Goal: Information Seeking & Learning: Find specific fact

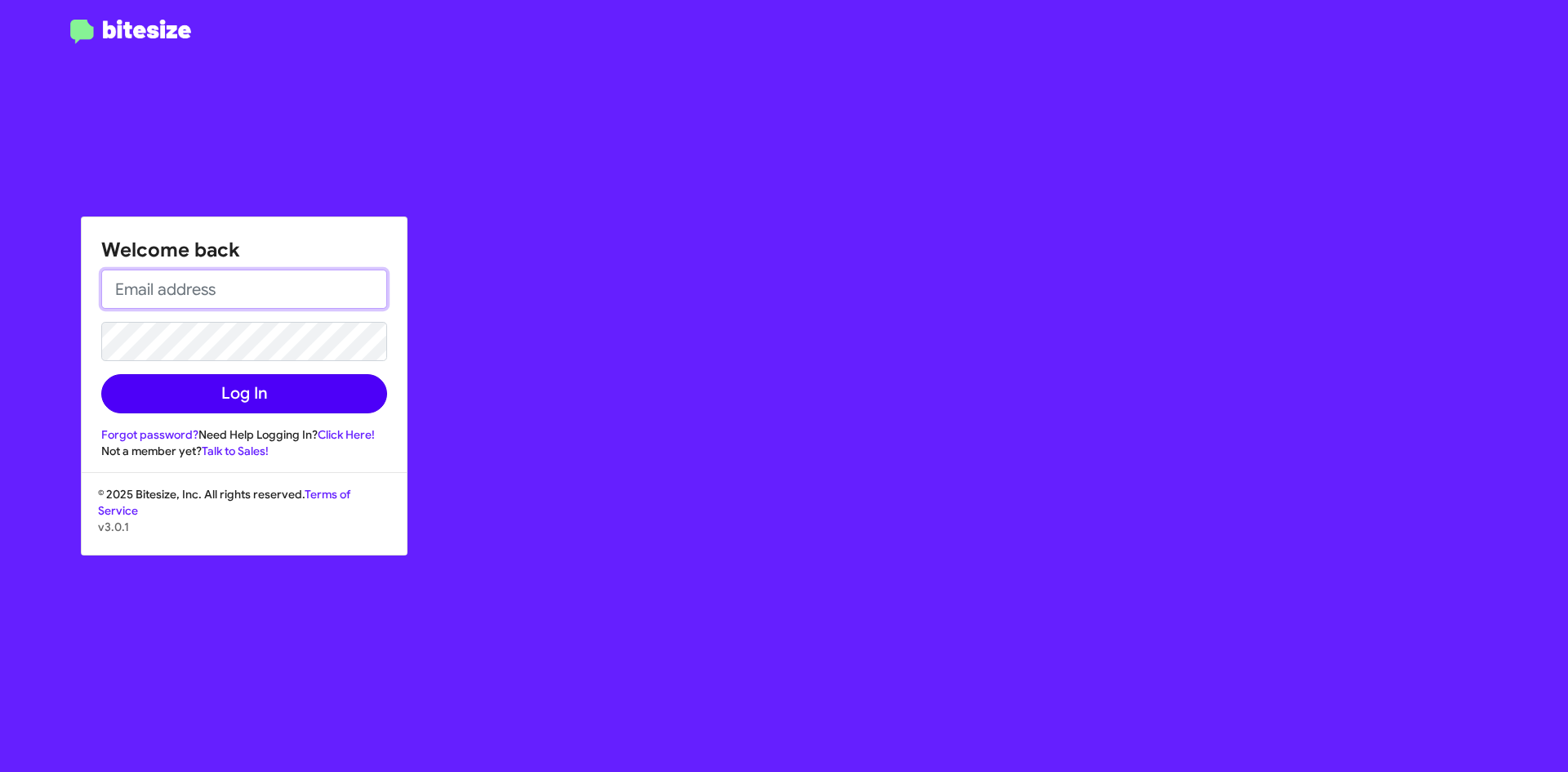
type input "[EMAIL_ADDRESS][DOMAIN_NAME]"
click at [296, 405] on button "Log In" at bounding box center [244, 394] width 286 height 39
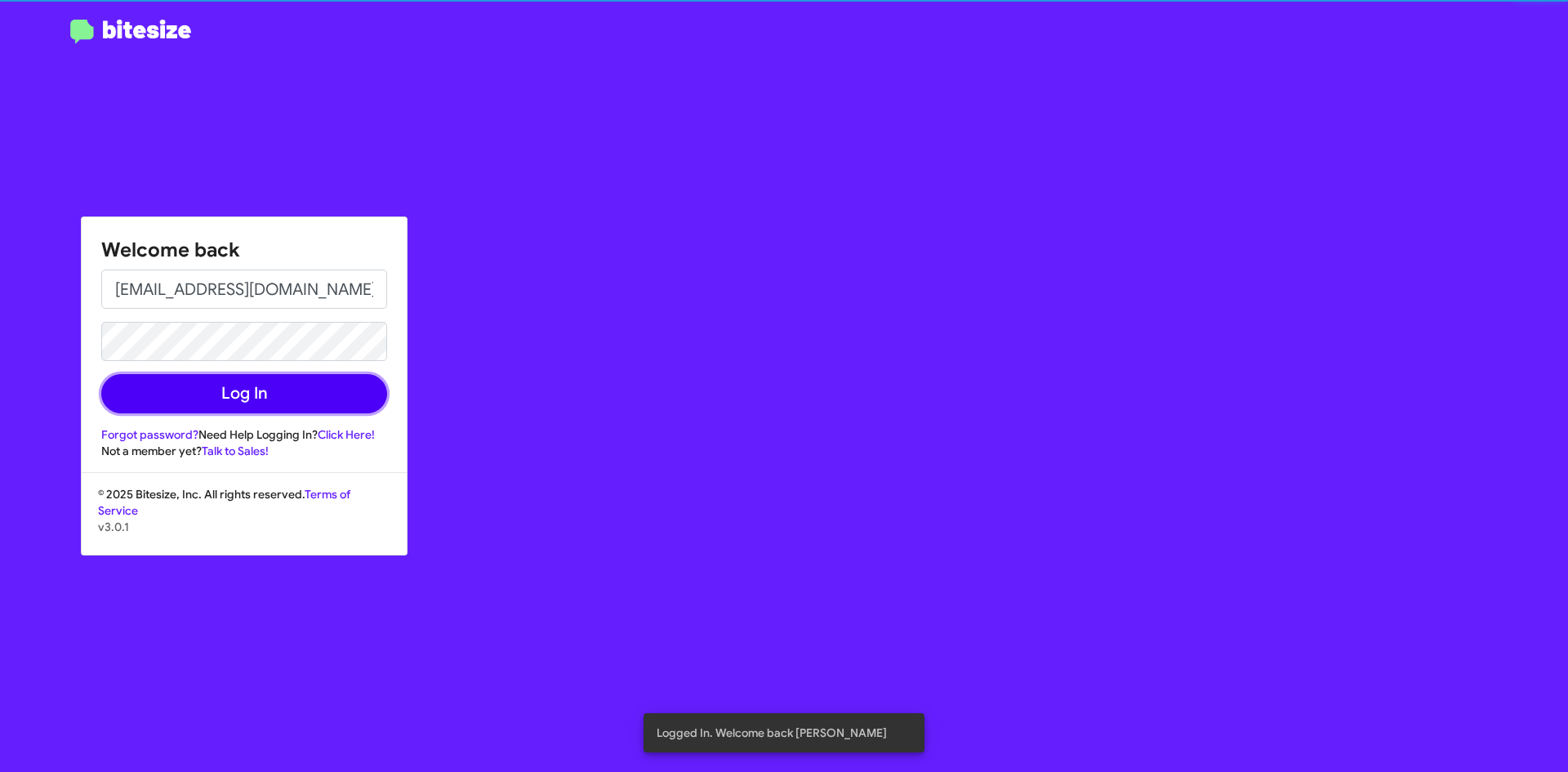
click at [297, 393] on button "Log In" at bounding box center [244, 394] width 286 height 39
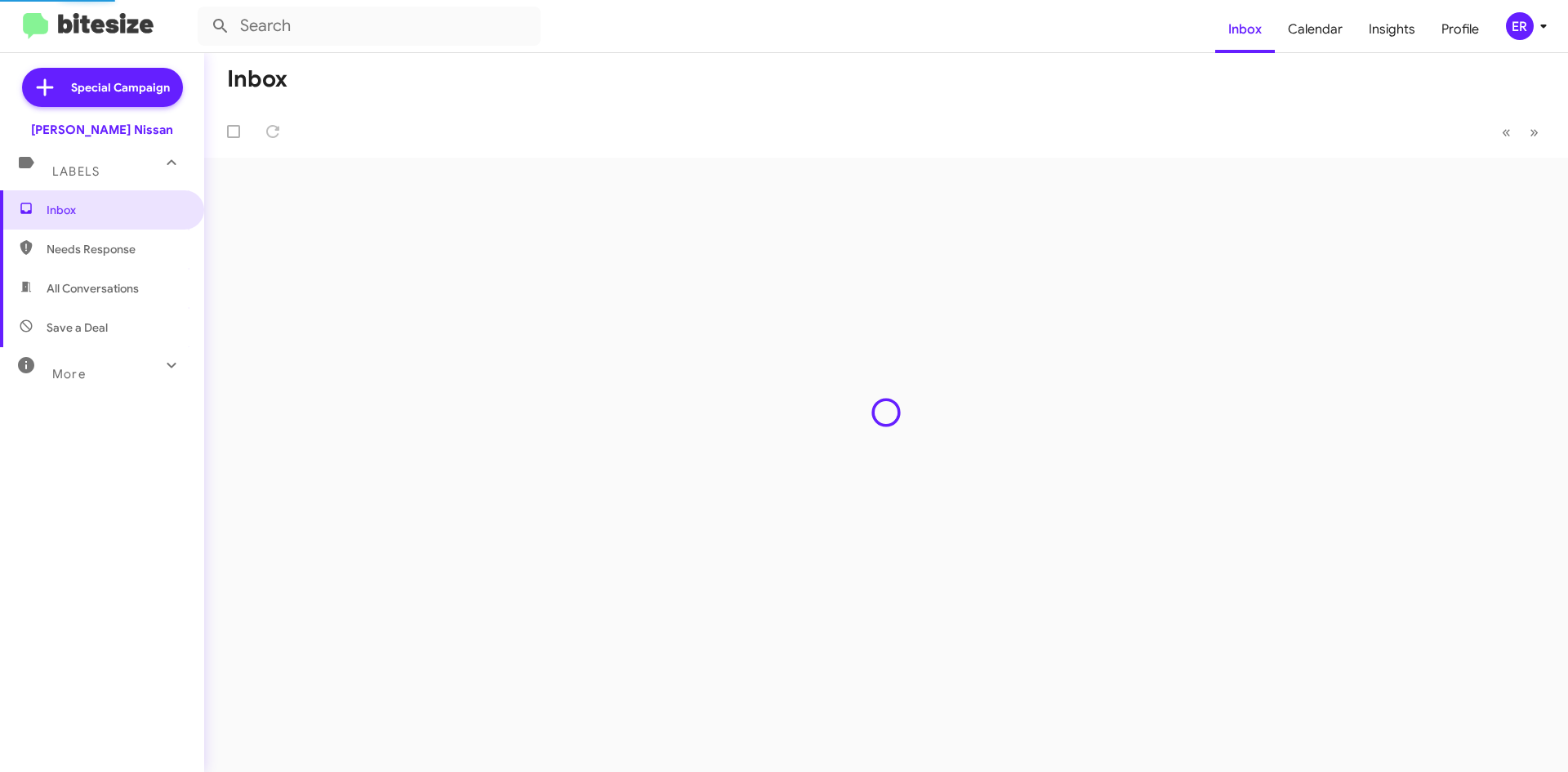
click at [789, 374] on div "Inbox « Previous » Next" at bounding box center [886, 413] width 1364 height 719
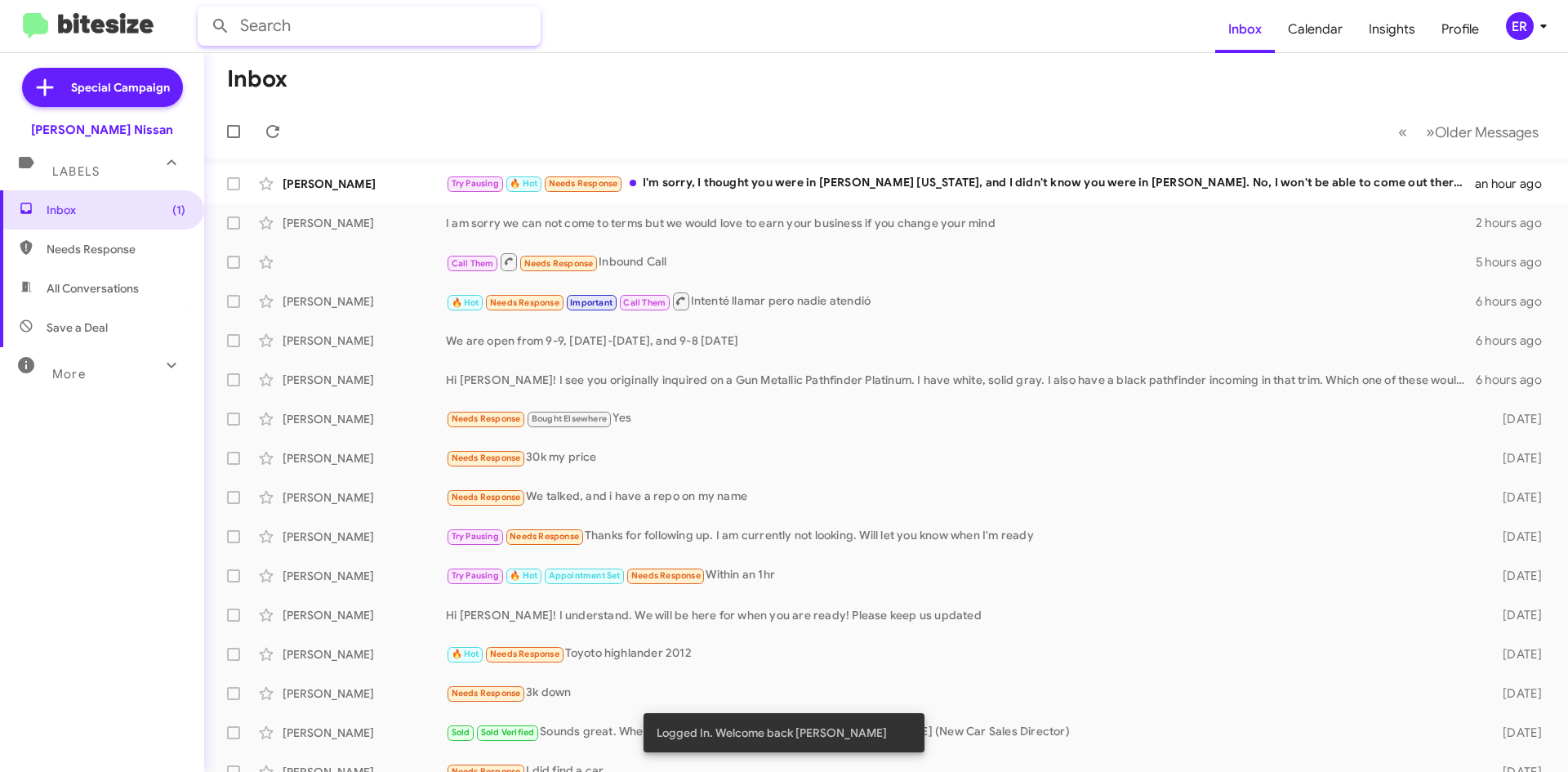
click at [359, 35] on input "text" at bounding box center [369, 27] width 343 height 39
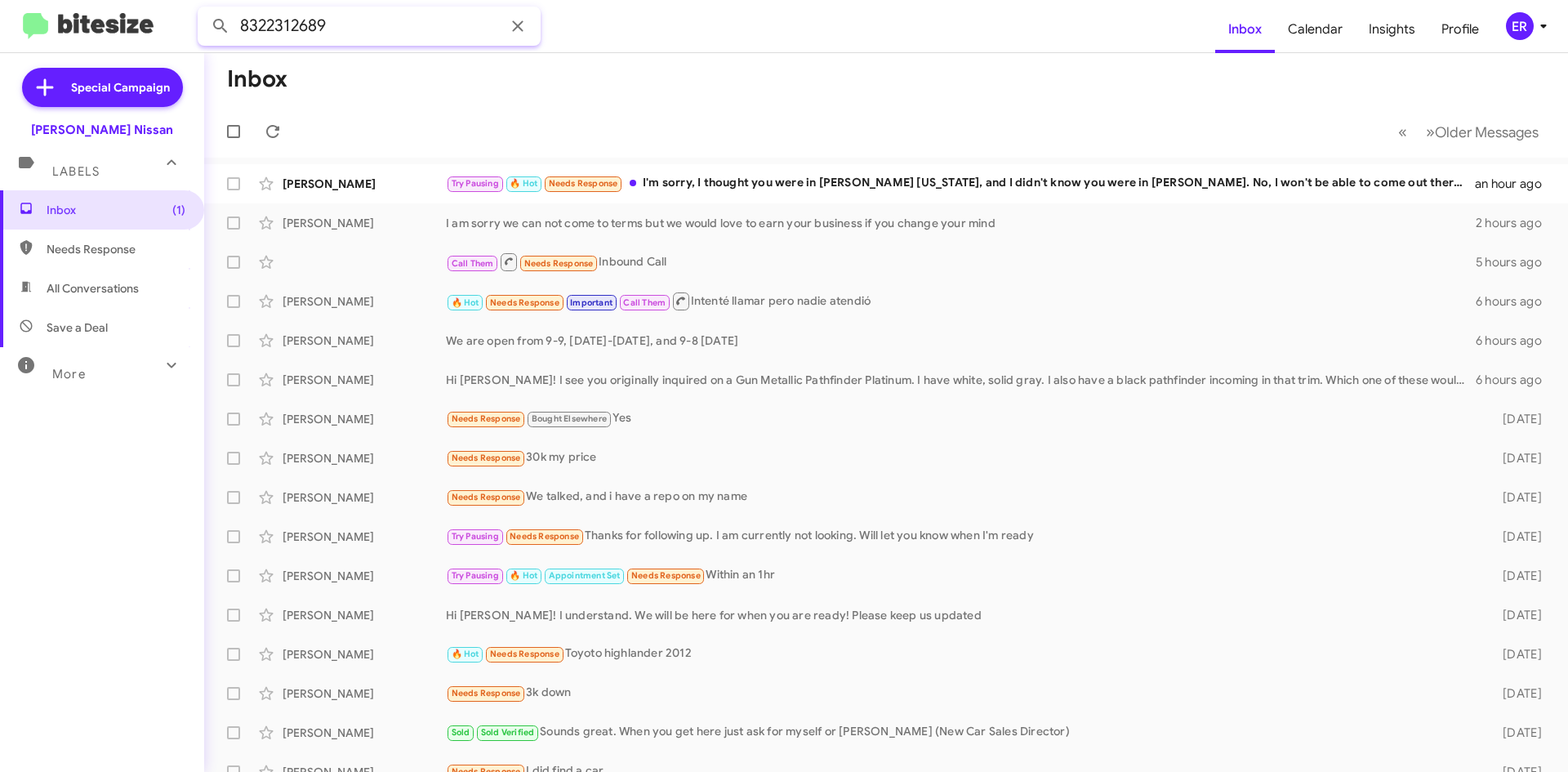
type input "8322312689"
click at [204, 9] on button at bounding box center [220, 26] width 33 height 33
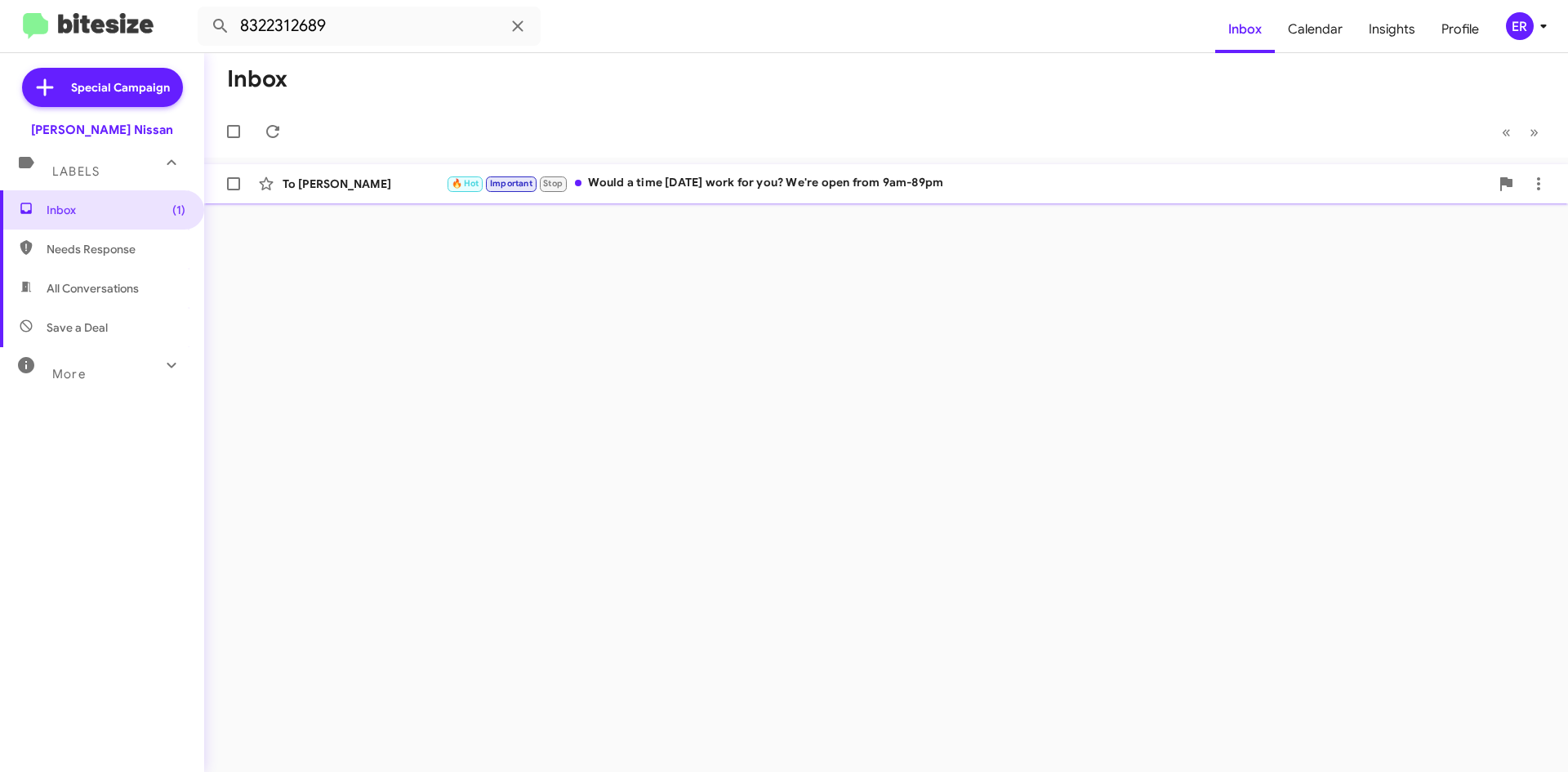
click at [806, 178] on div "🔥 Hot Important Stop Would a time [DATE] work for you? We're open from 9am-89pm" at bounding box center [968, 184] width 1044 height 19
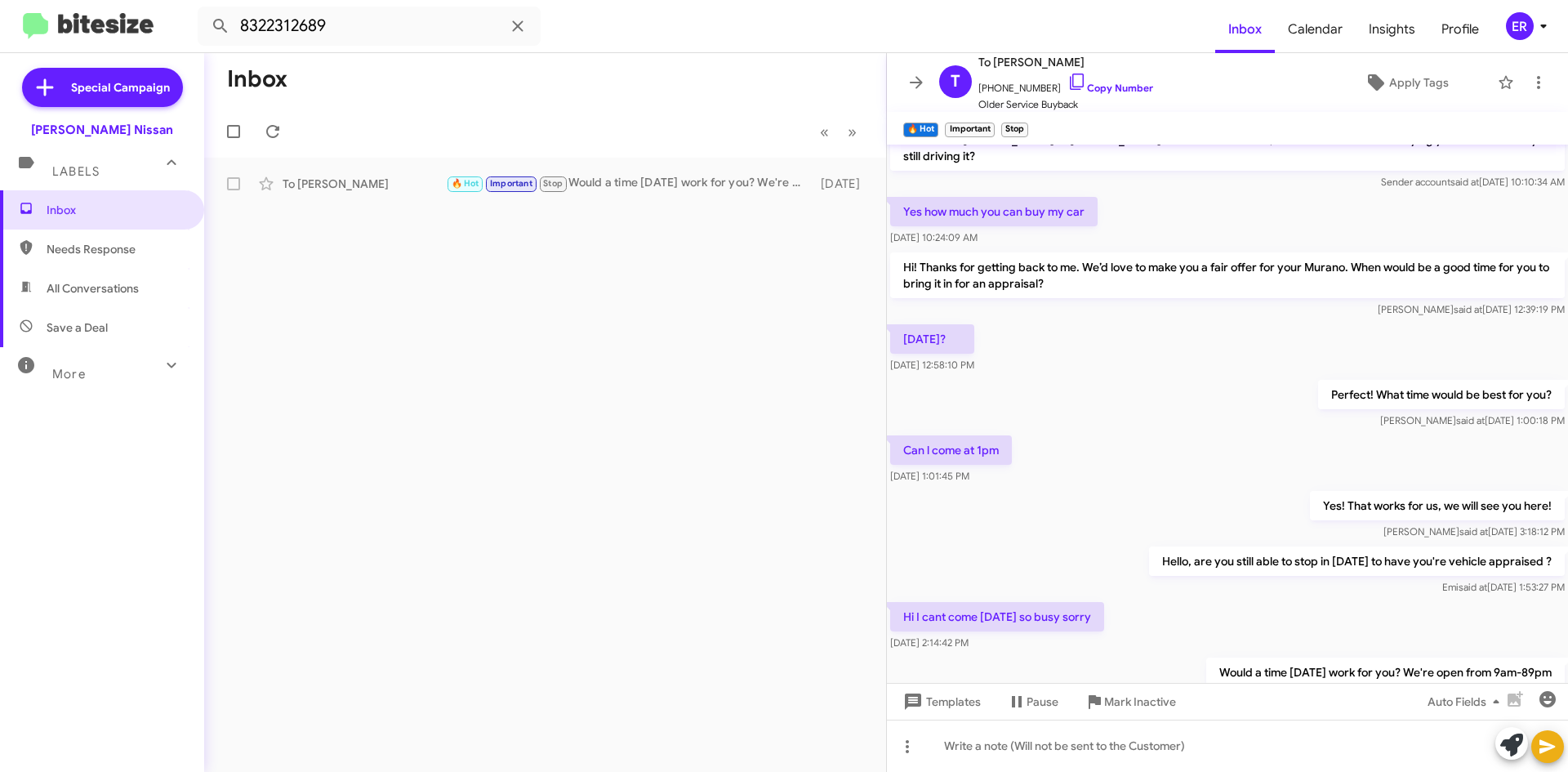
scroll to position [858, 0]
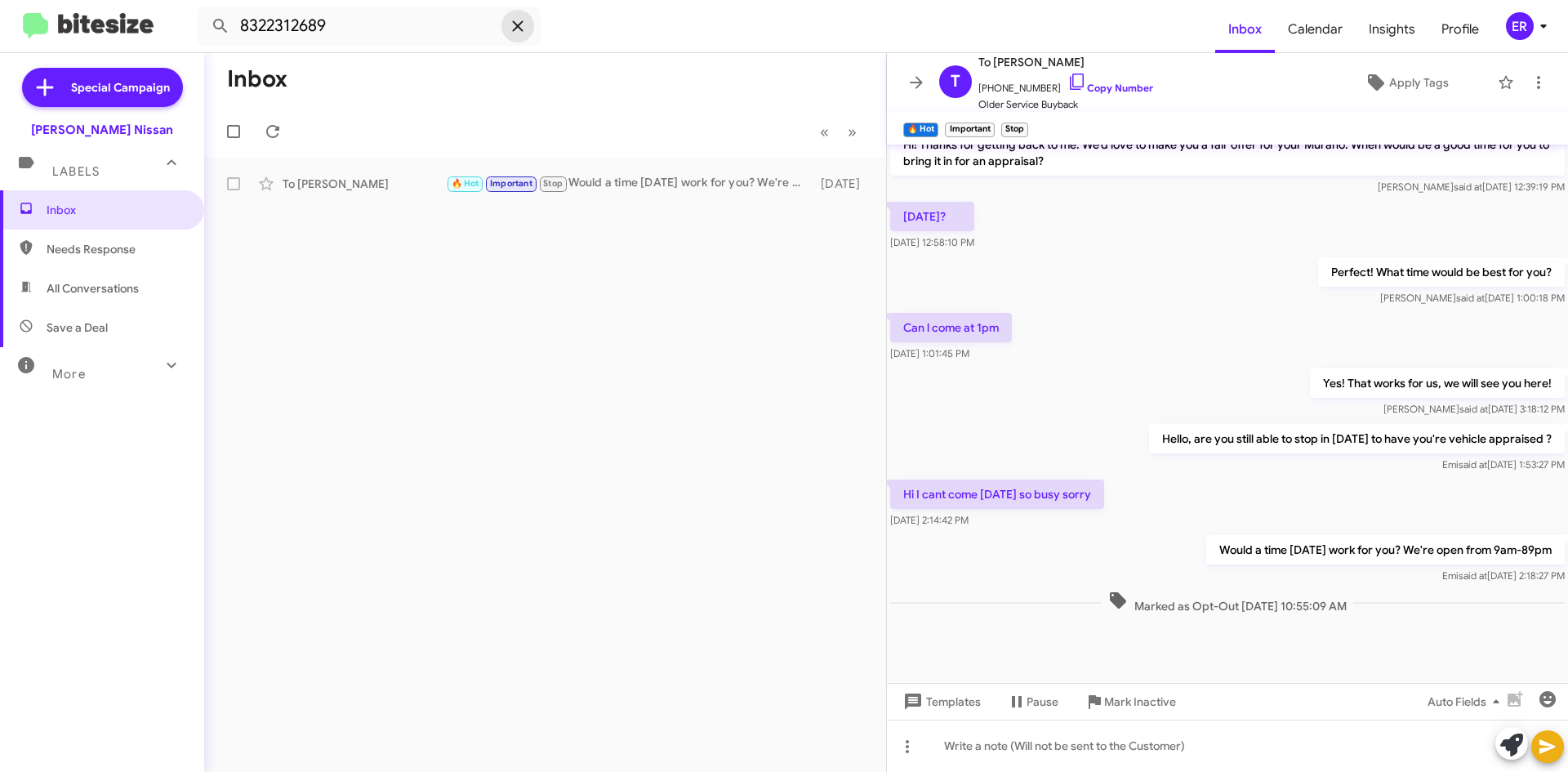
click at [515, 24] on icon at bounding box center [517, 26] width 10 height 10
